Goal: Task Accomplishment & Management: Manage account settings

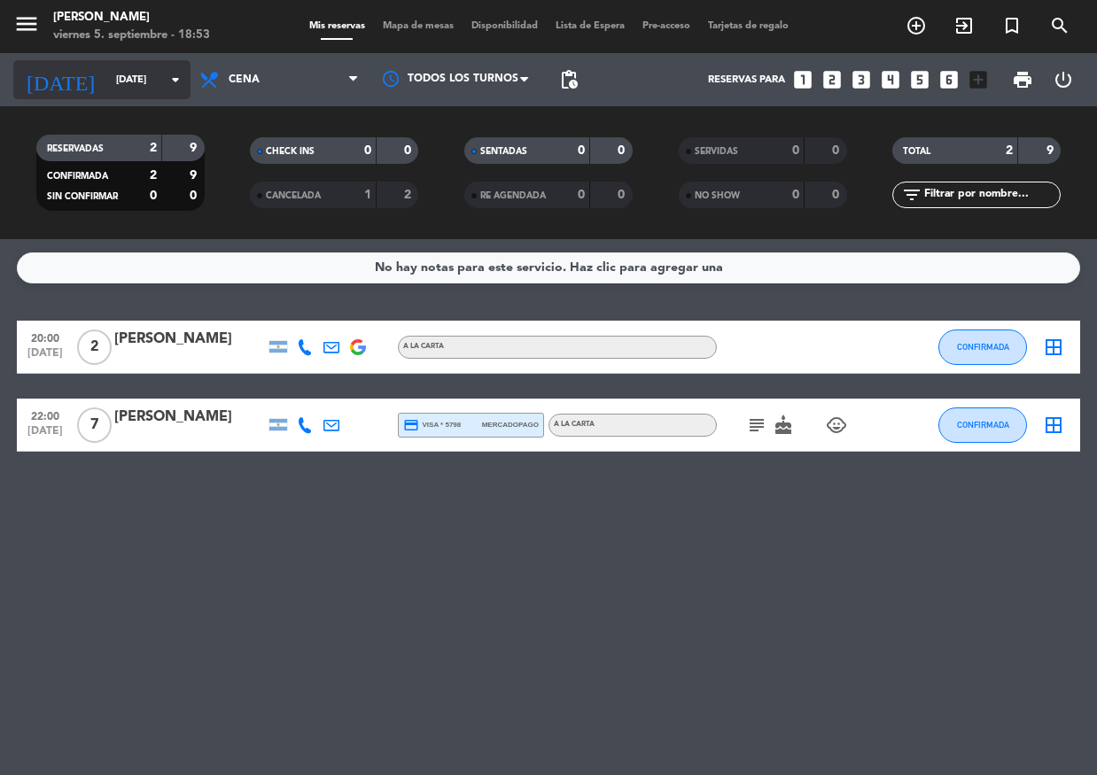
click at [130, 64] on div "[DATE] [DATE] arrow_drop_down" at bounding box center [101, 79] width 177 height 39
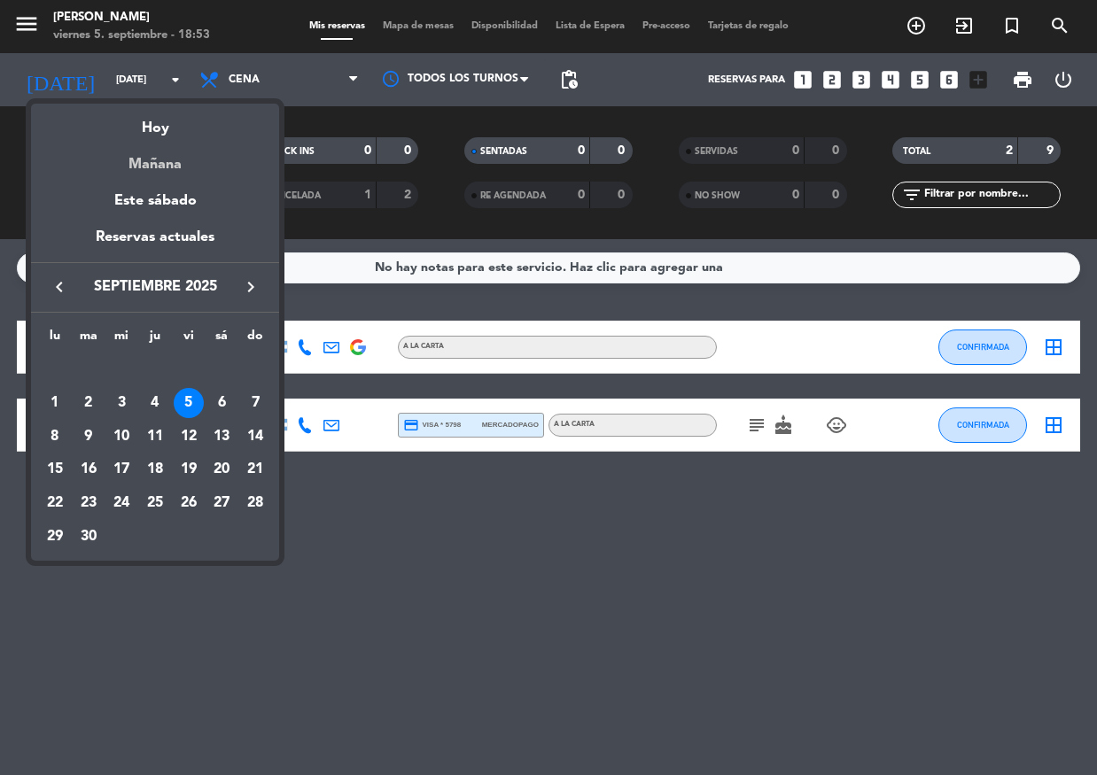
click at [174, 160] on div "Mañana" at bounding box center [155, 158] width 248 height 36
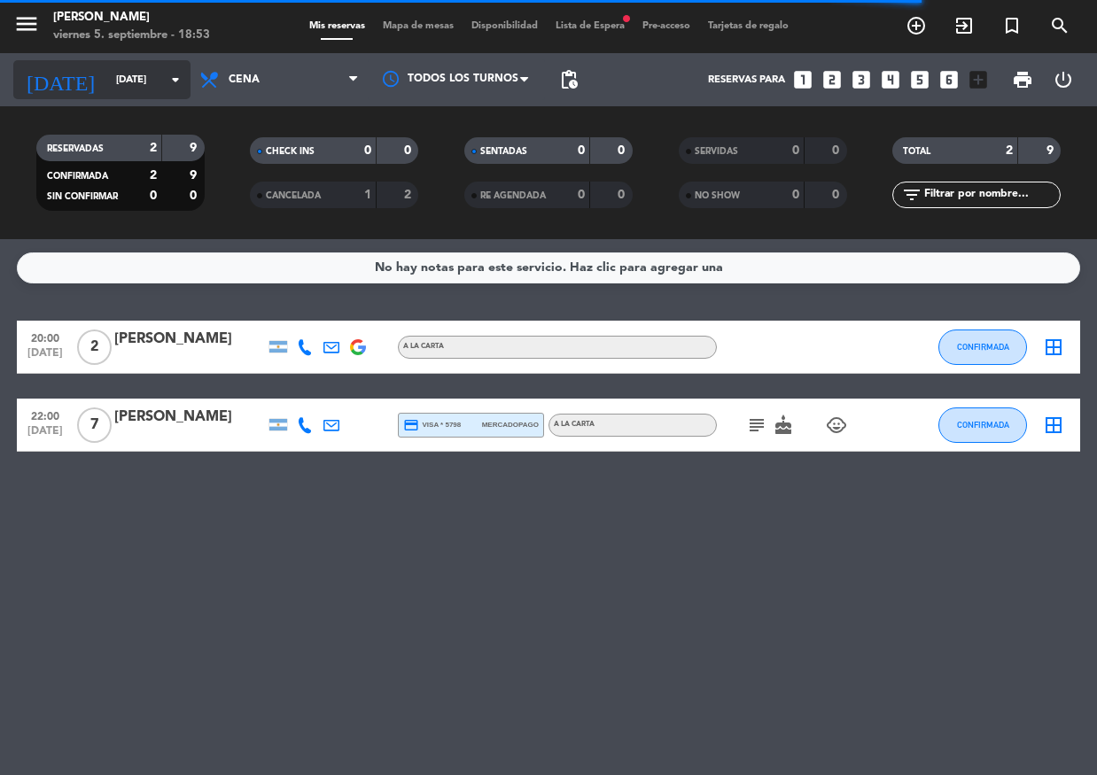
click at [130, 94] on input "[DATE]" at bounding box center [175, 80] width 136 height 29
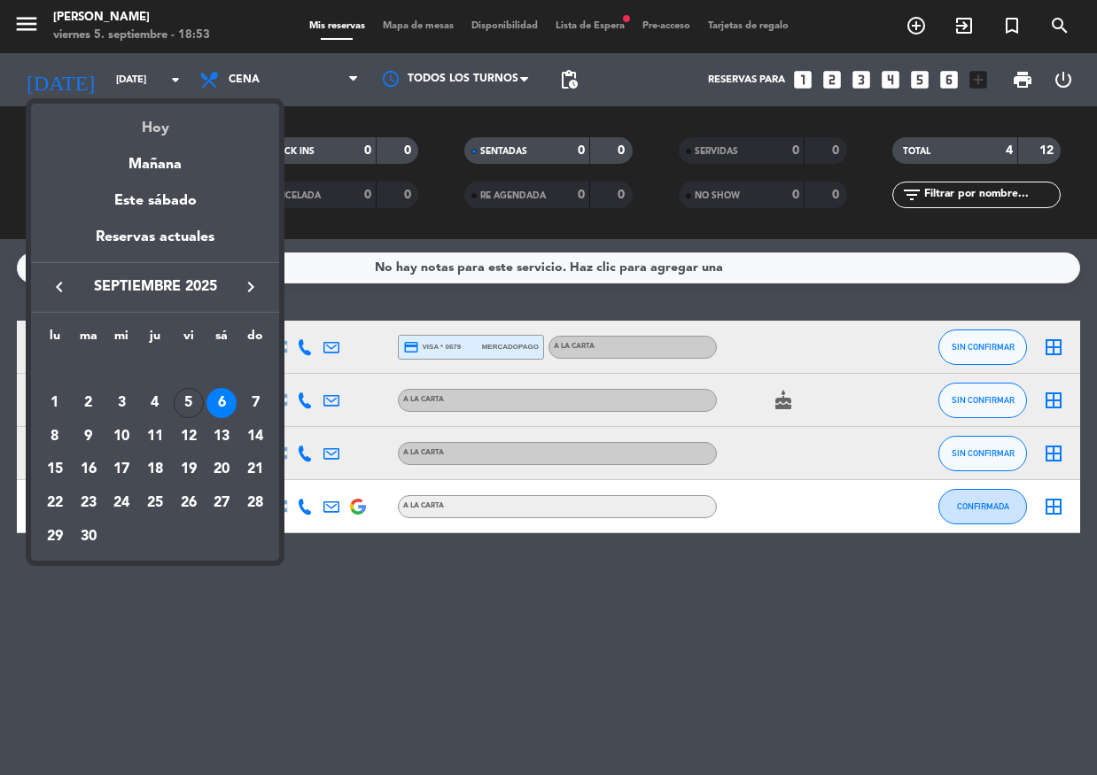
click at [159, 126] on div "Hoy" at bounding box center [155, 122] width 248 height 36
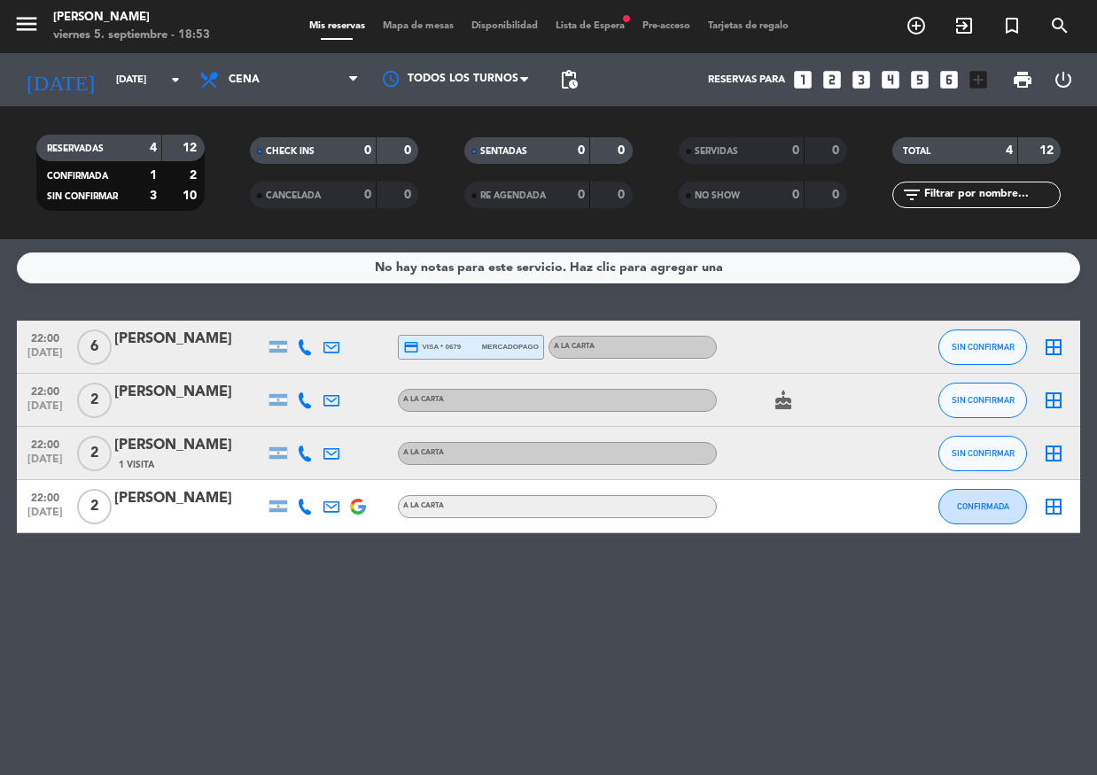
type input "[DATE]"
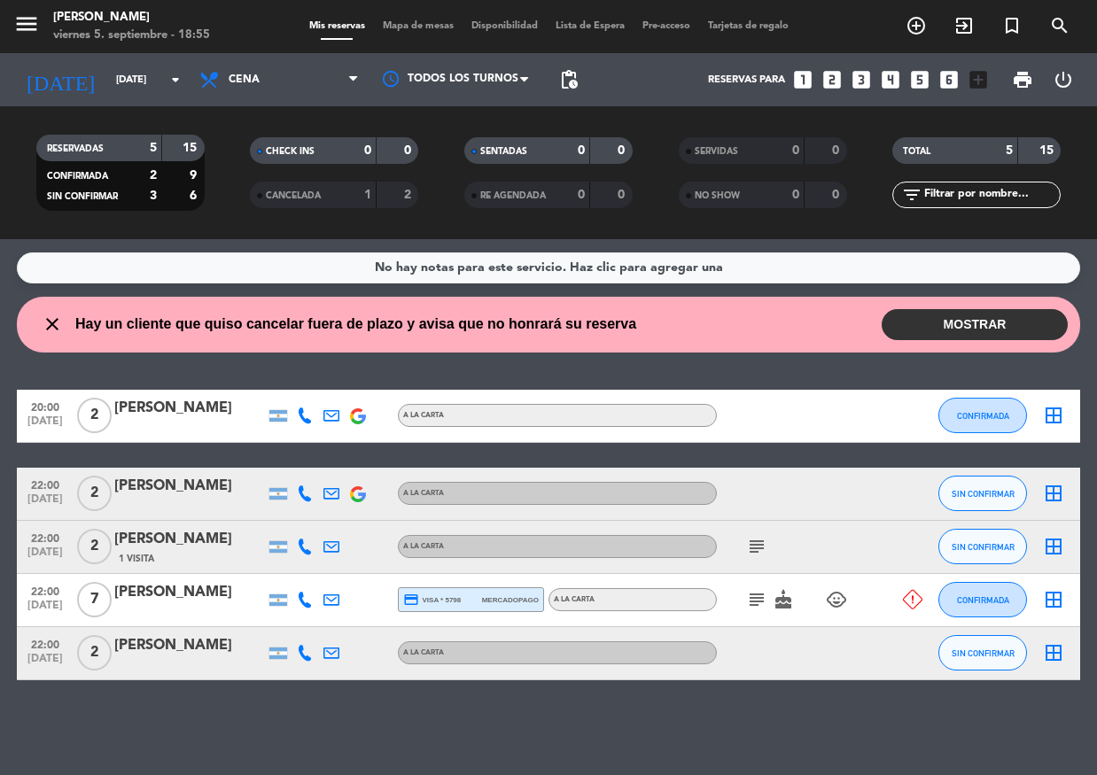
click at [983, 320] on button "MOSTRAR" at bounding box center [975, 324] width 186 height 31
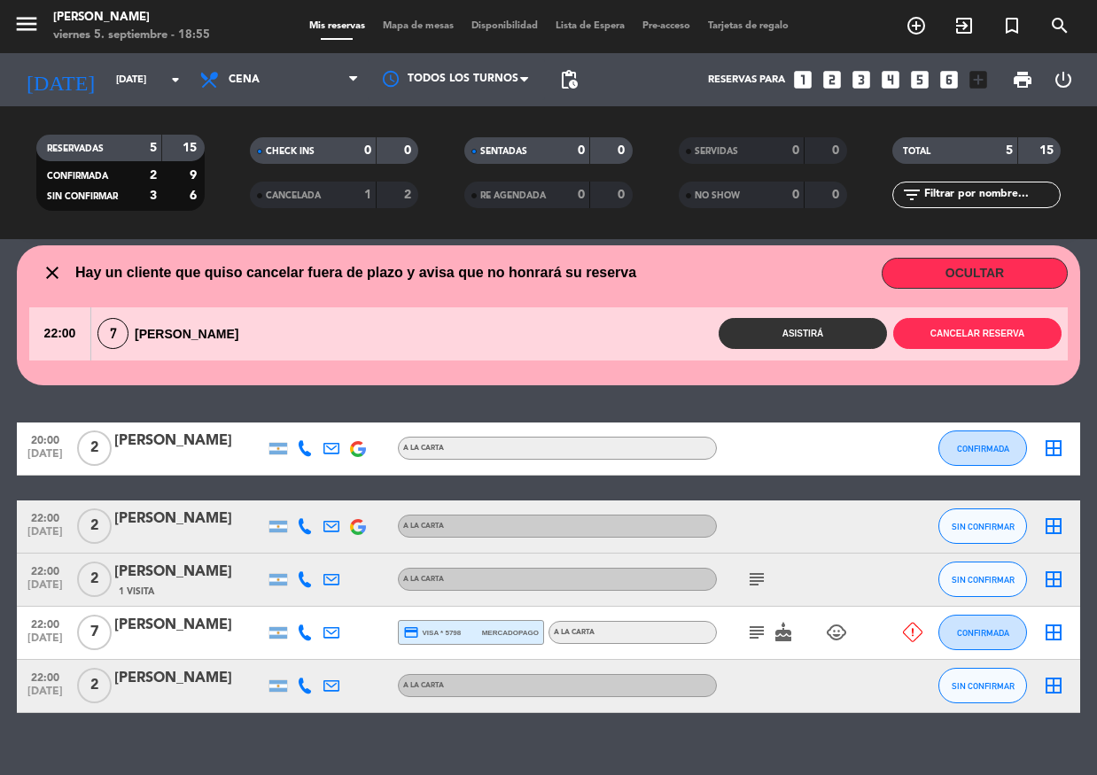
scroll to position [78, 0]
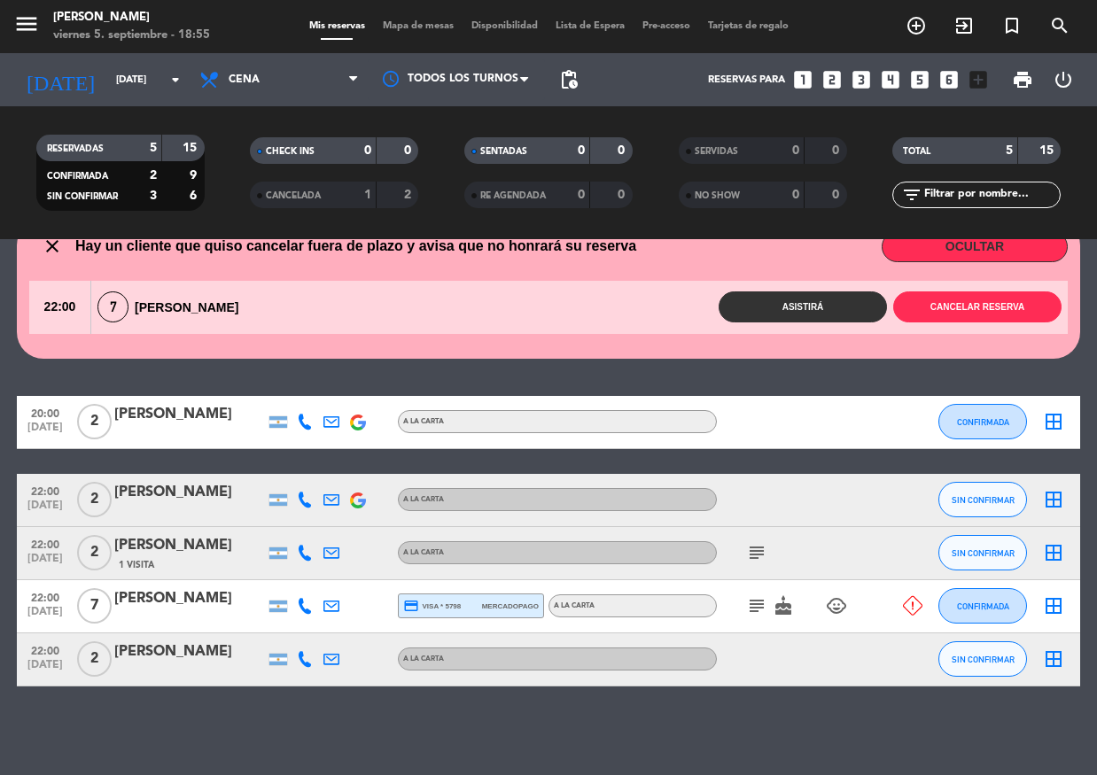
click at [299, 604] on icon at bounding box center [305, 606] width 16 height 16
click at [749, 609] on icon "subject" at bounding box center [756, 606] width 21 height 21
click at [306, 601] on icon at bounding box center [305, 606] width 16 height 16
click at [338, 761] on div "No hay notas para este servicio. Haz clic para agregar una close Hay un cliente…" at bounding box center [548, 507] width 1097 height 536
click at [979, 658] on span "SIN CONFIRMAR" at bounding box center [983, 660] width 63 height 10
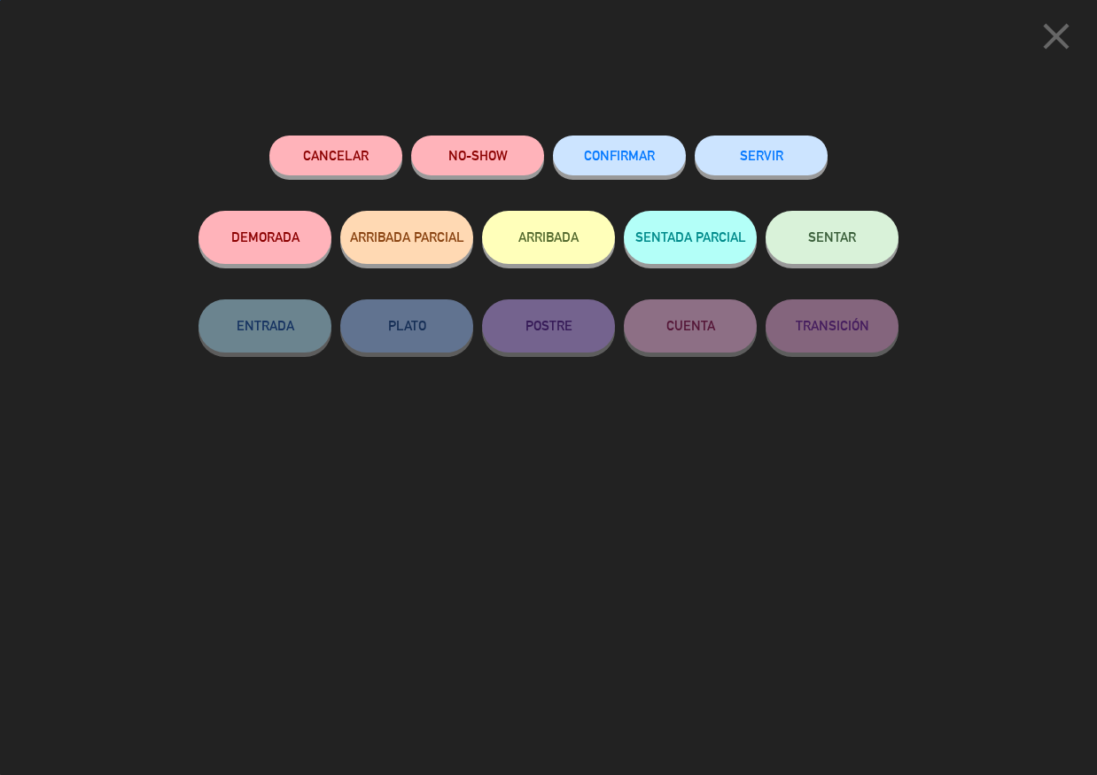
click at [613, 136] on div "CONFIRMAR" at bounding box center [619, 173] width 133 height 75
click at [614, 148] on button "CONFIRMAR" at bounding box center [619, 156] width 133 height 40
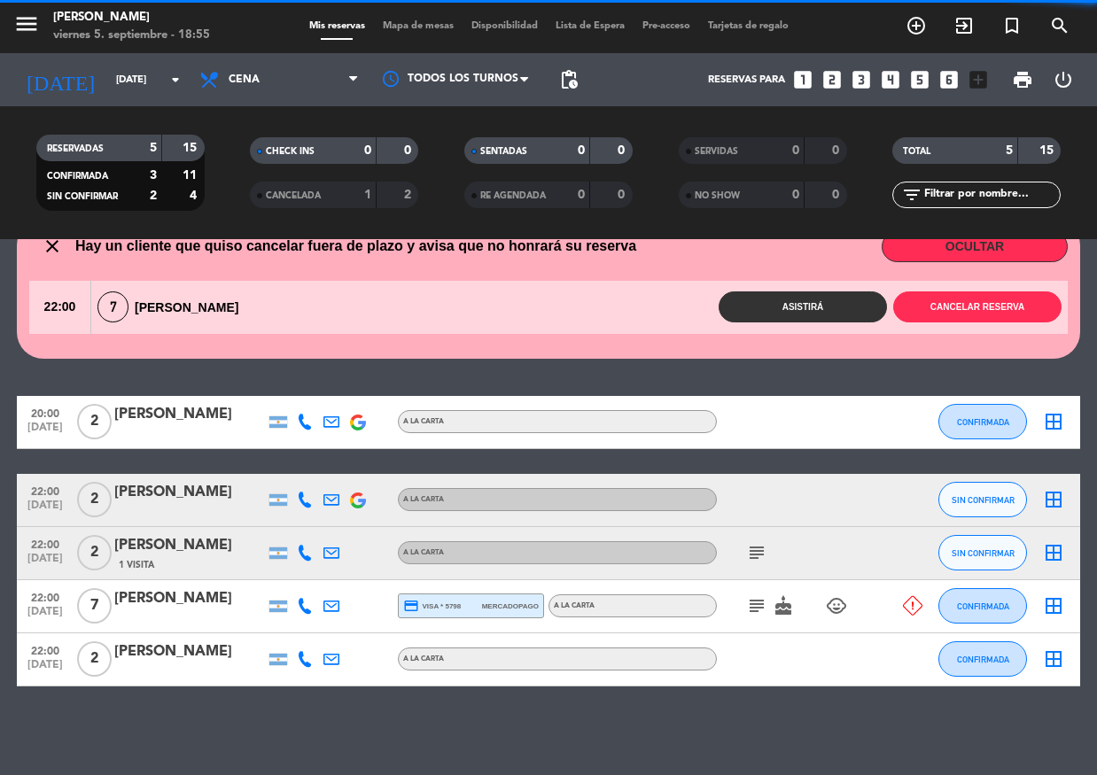
click at [993, 554] on span "SIN CONFIRMAR" at bounding box center [983, 554] width 63 height 10
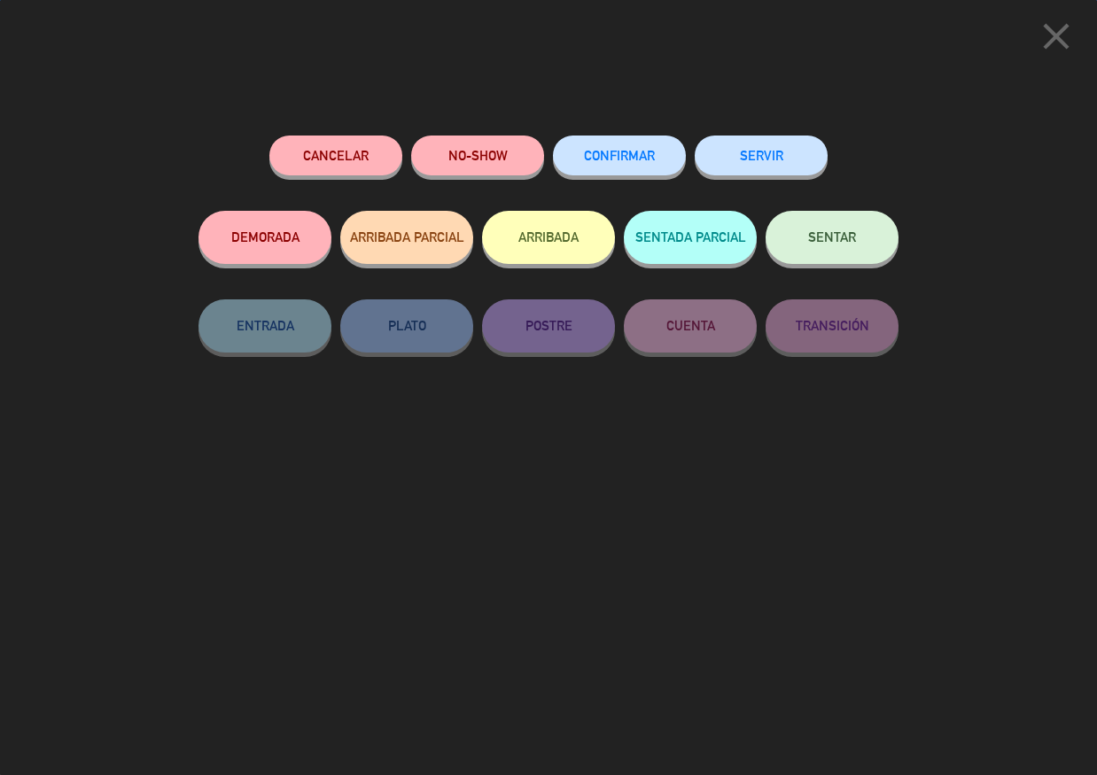
click at [660, 163] on button "CONFIRMAR" at bounding box center [619, 156] width 133 height 40
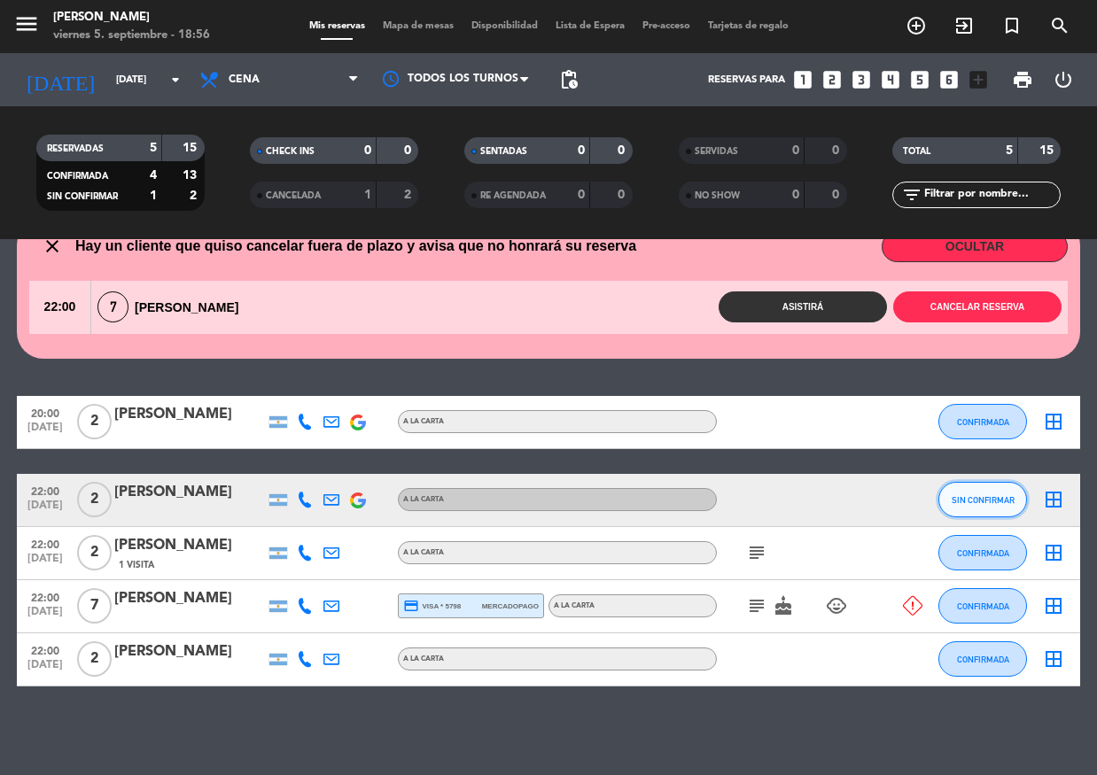
click at [999, 511] on button "SIN CONFIRMAR" at bounding box center [982, 499] width 89 height 35
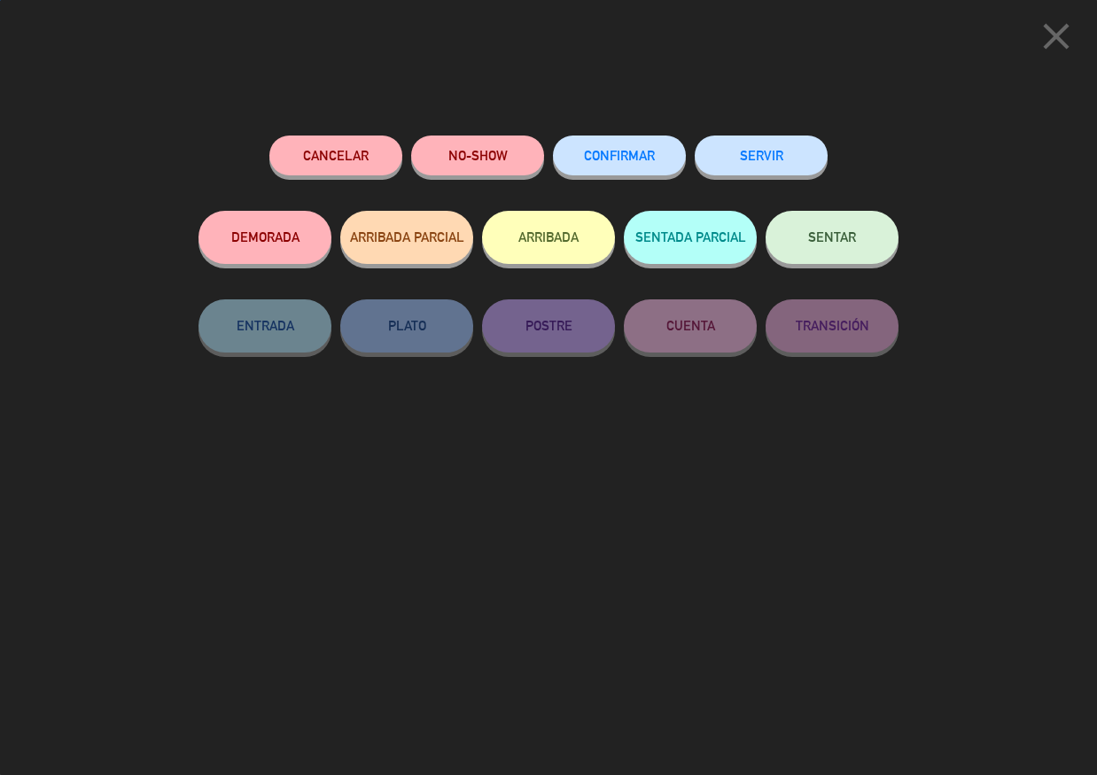
click at [657, 168] on button "CONFIRMAR" at bounding box center [619, 156] width 133 height 40
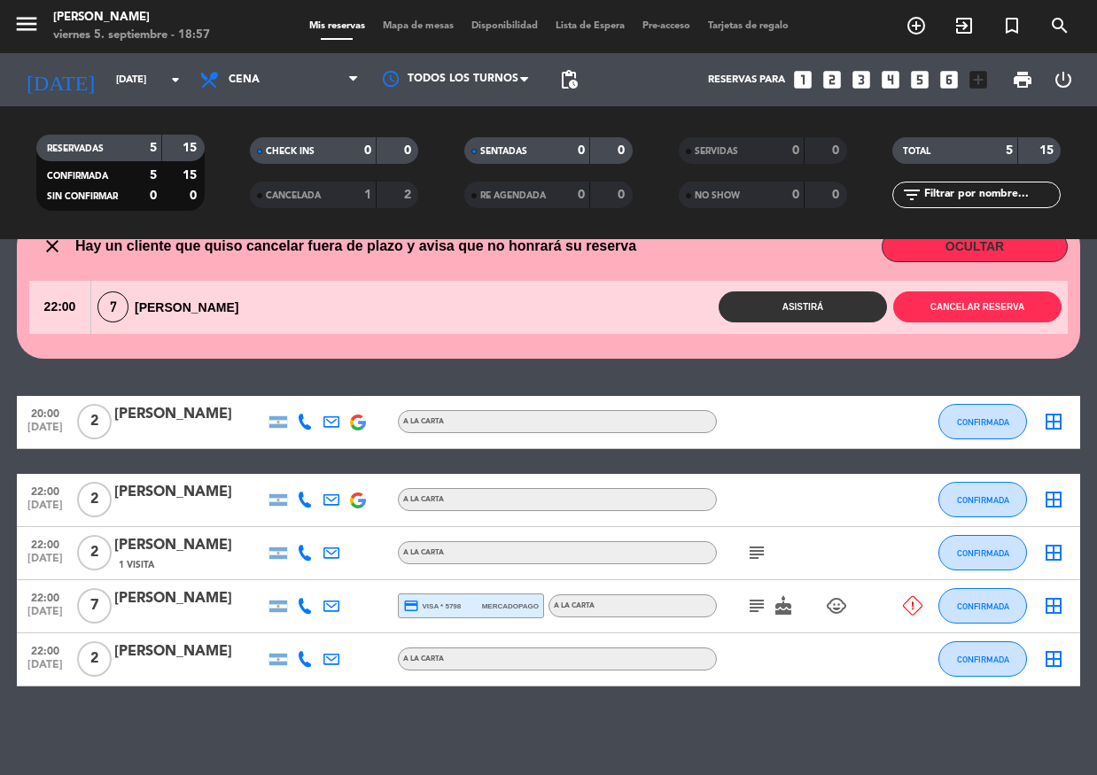
click at [762, 619] on div "subject cake child_care" at bounding box center [797, 606] width 160 height 52
click at [757, 609] on icon "subject" at bounding box center [756, 606] width 21 height 21
click at [640, 458] on div "20:00 [DATE] 2 [PERSON_NAME] A LA CARTA CONFIRMADA border_all 22:00 [DATE] 2 [P…" at bounding box center [548, 541] width 1063 height 291
click at [951, 306] on button "Cancelar reserva" at bounding box center [977, 307] width 168 height 31
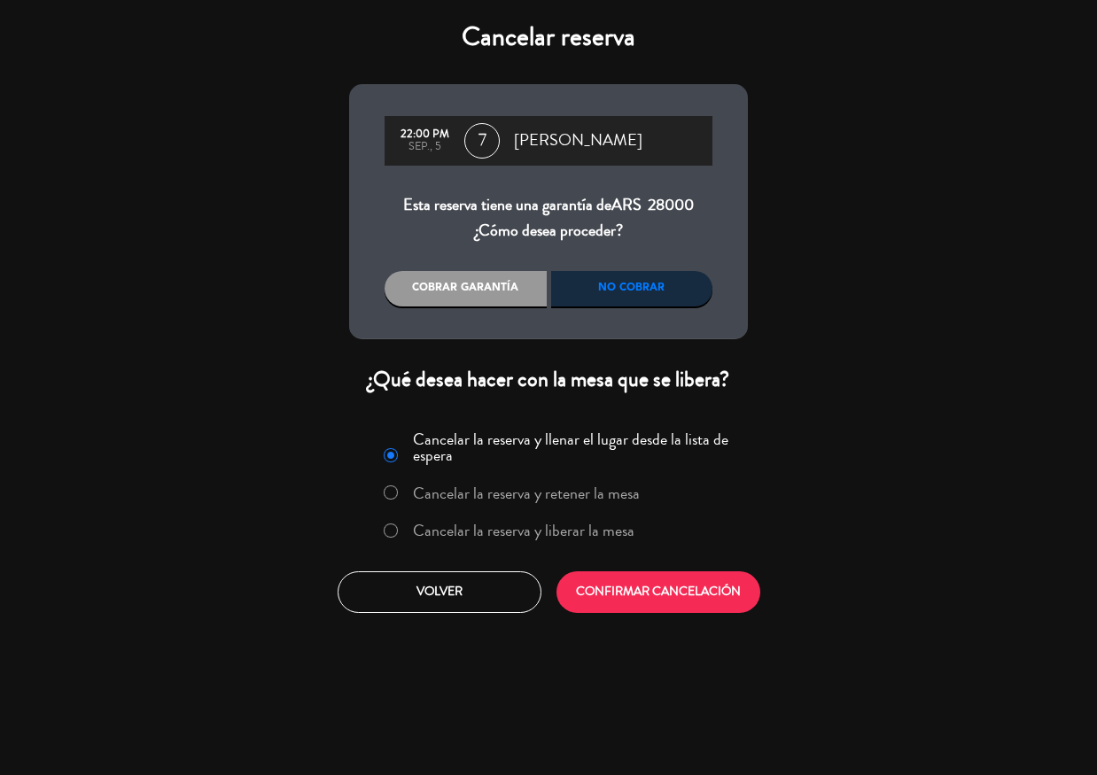
click at [622, 291] on div "No cobrar" at bounding box center [632, 288] width 162 height 35
click at [648, 594] on button "CONFIRMAR CANCELACIÓN" at bounding box center [659, 593] width 204 height 42
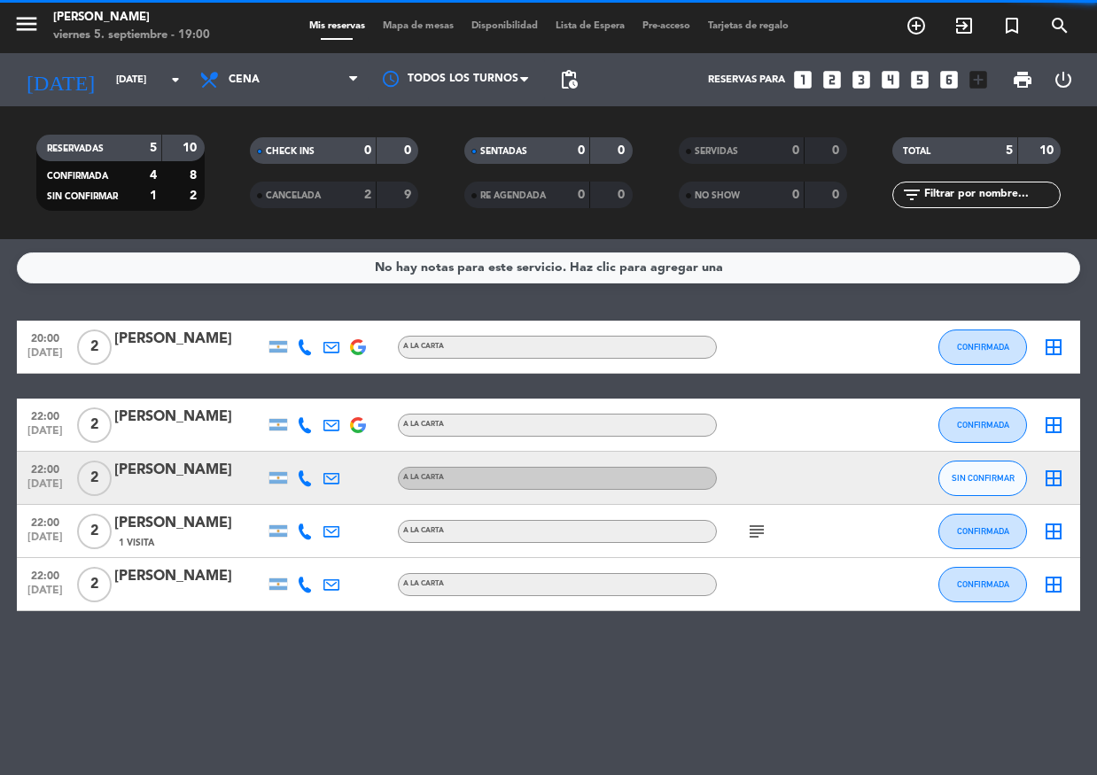
scroll to position [0, 0]
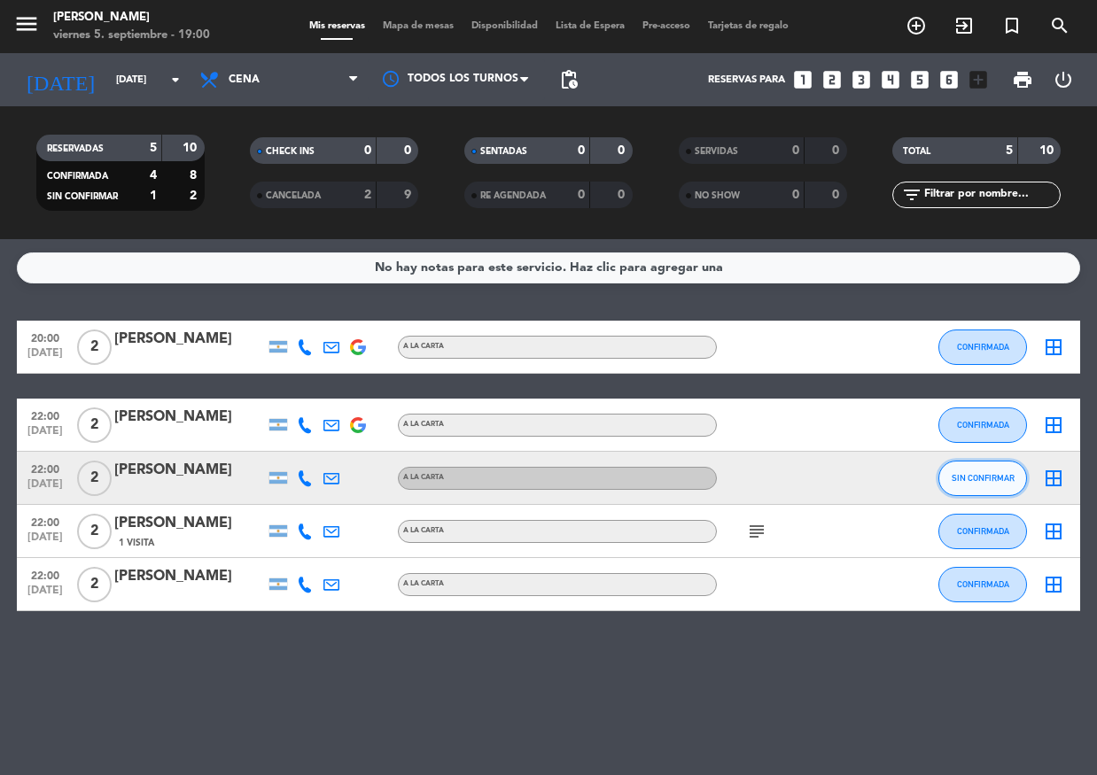
click at [1009, 482] on span "SIN CONFIRMAR" at bounding box center [983, 478] width 63 height 10
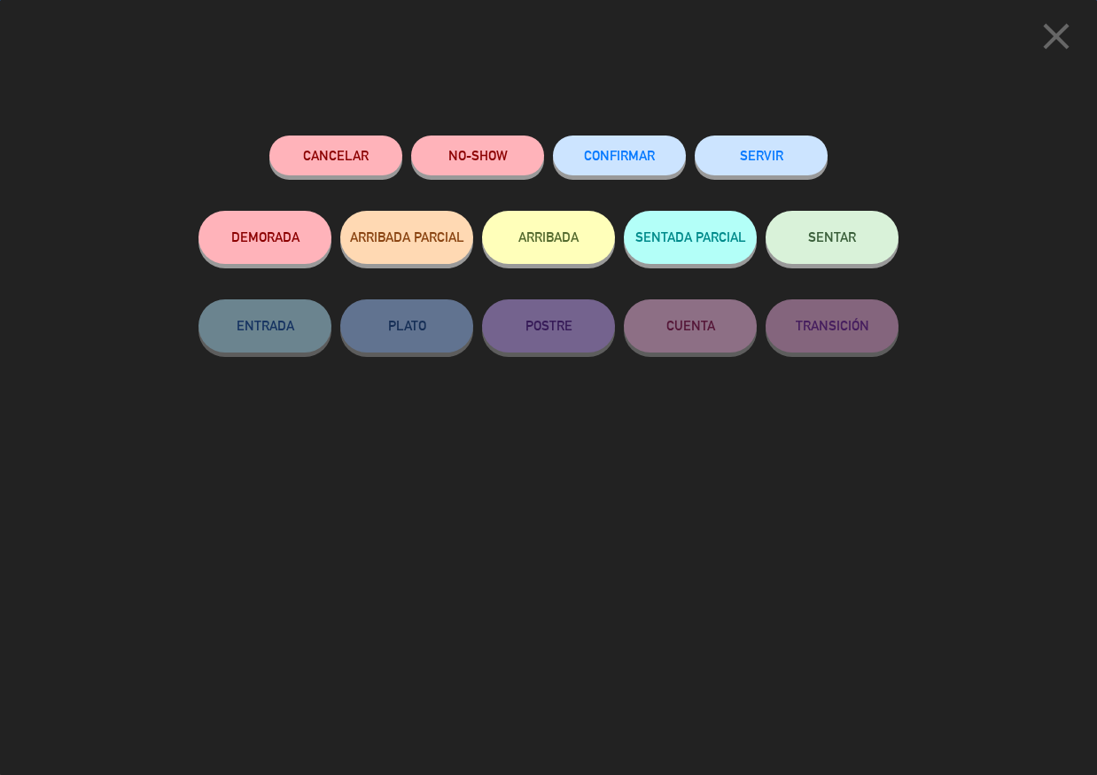
click at [666, 173] on button "CONFIRMAR" at bounding box center [619, 156] width 133 height 40
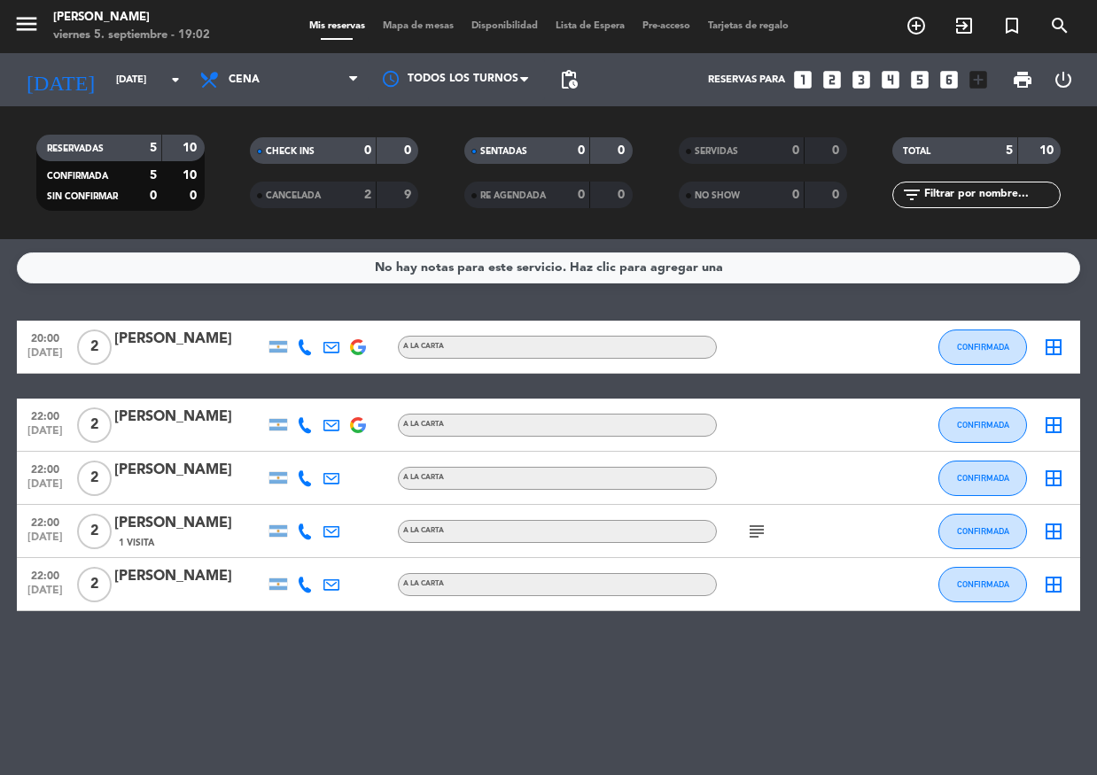
click at [359, 344] on img at bounding box center [358, 347] width 16 height 16
click at [273, 303] on div "No hay notas para este servicio. Haz clic para agregar una 20:00 [DATE] 2 [PERS…" at bounding box center [548, 507] width 1097 height 536
click at [327, 351] on icon at bounding box center [331, 347] width 16 height 16
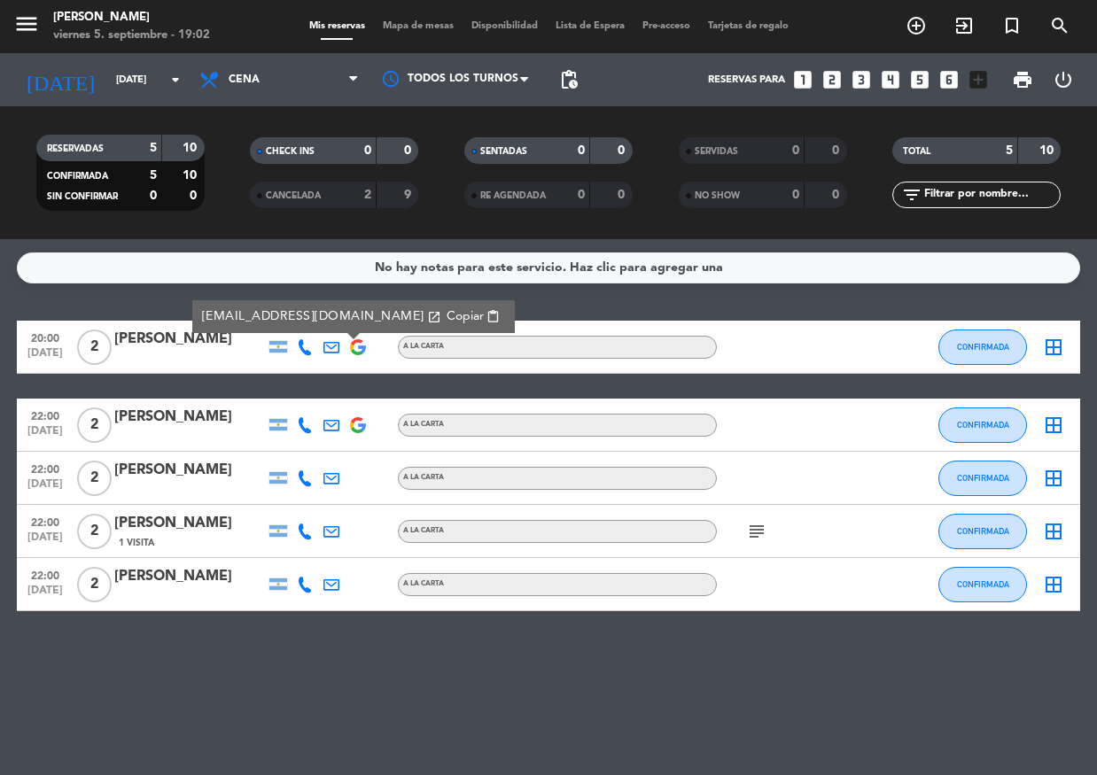
click at [305, 352] on icon at bounding box center [305, 347] width 16 height 16
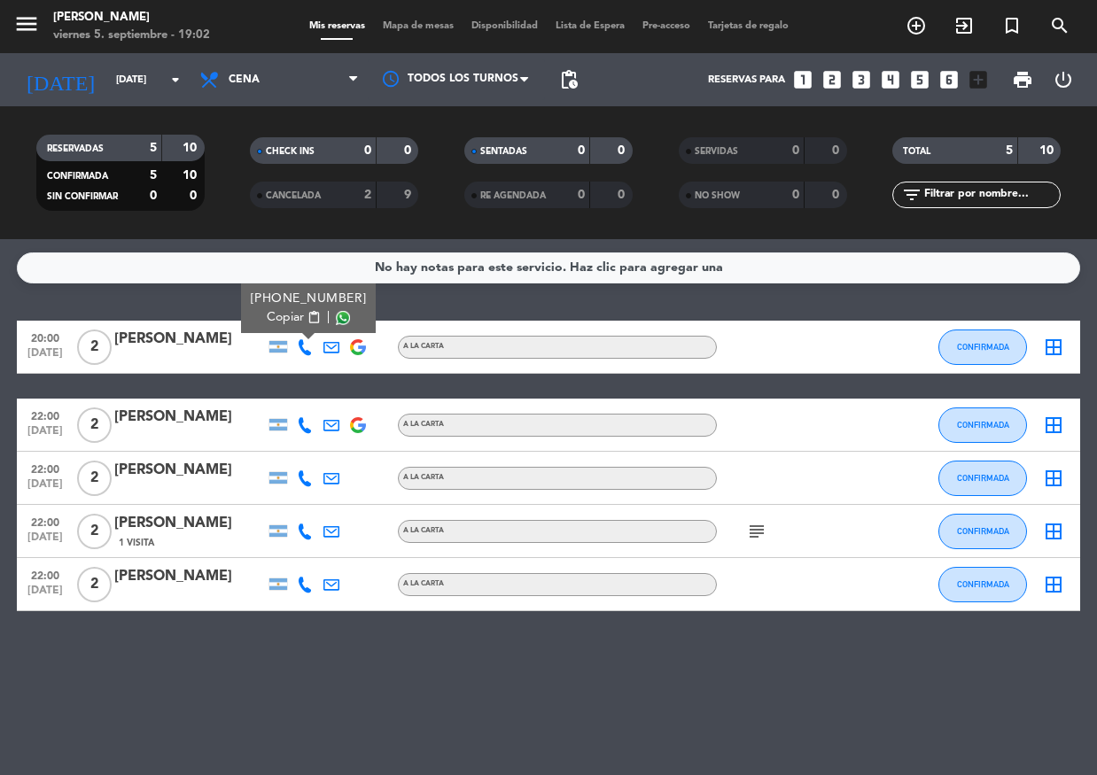
click at [182, 292] on div "No hay notas para este servicio. Haz clic para agregar una 20:00 [DATE] 2 [PERS…" at bounding box center [548, 507] width 1097 height 536
click at [311, 347] on icon at bounding box center [305, 347] width 16 height 16
click at [202, 290] on div "No hay notas para este servicio. Haz clic para agregar una 20:00 [DATE] 2 [PERS…" at bounding box center [548, 507] width 1097 height 536
